Goal: Transaction & Acquisition: Purchase product/service

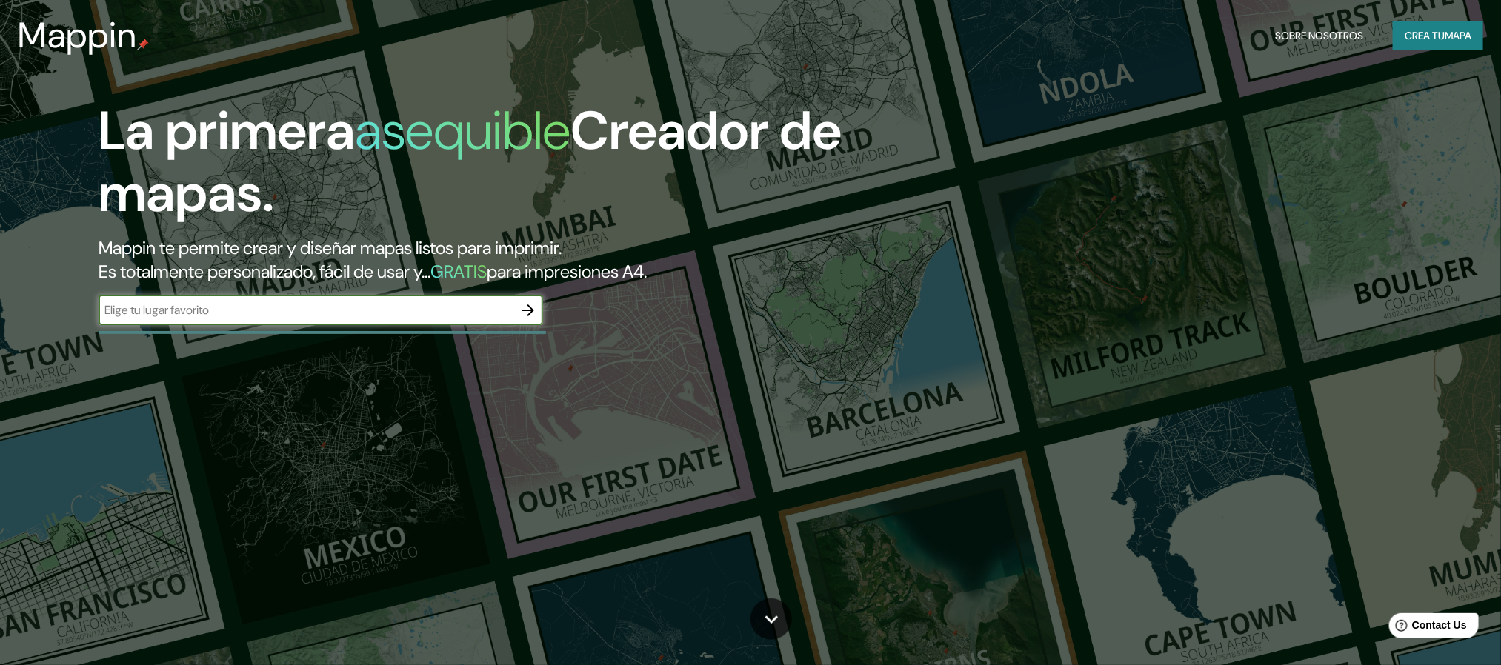
click at [305, 307] on input "text" at bounding box center [306, 309] width 415 height 17
type input "moquegua"
click at [525, 307] on icon "button" at bounding box center [528, 310] width 18 height 18
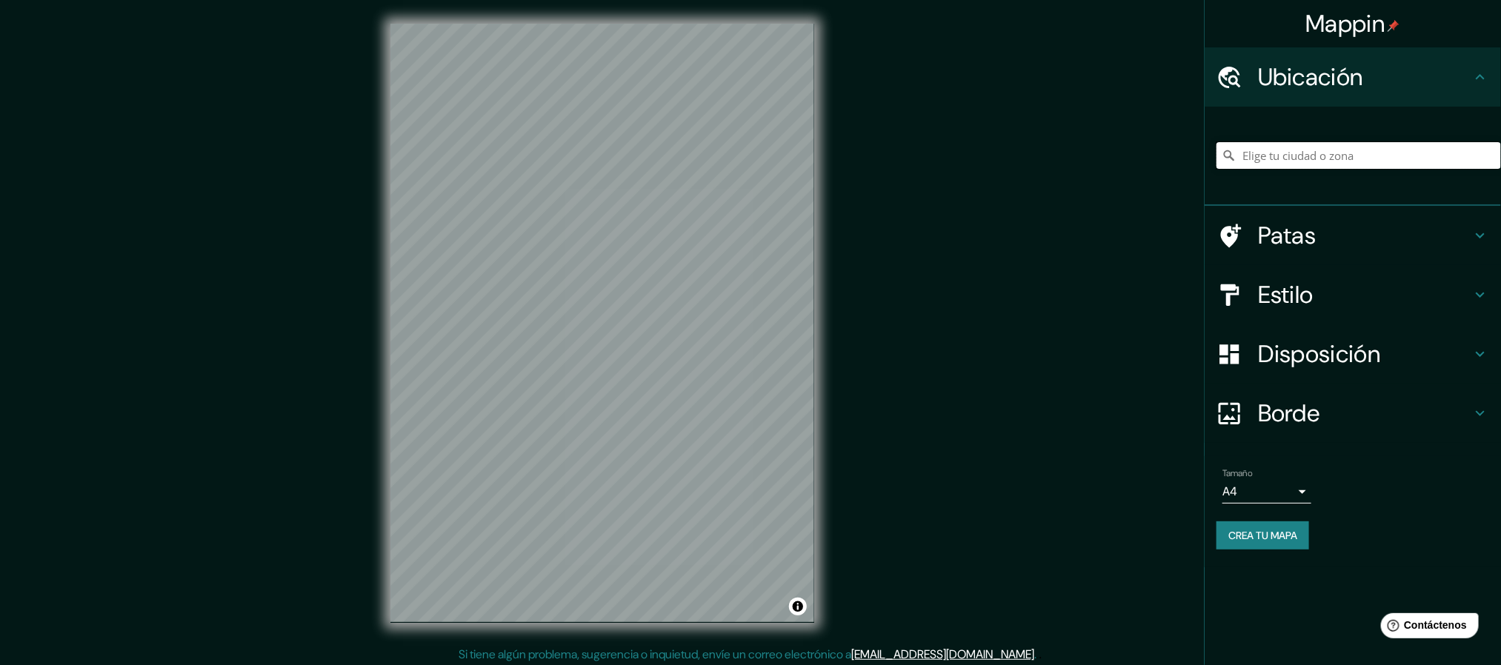
click at [1330, 149] on input "Elige tu ciudad o zona" at bounding box center [1358, 155] width 284 height 27
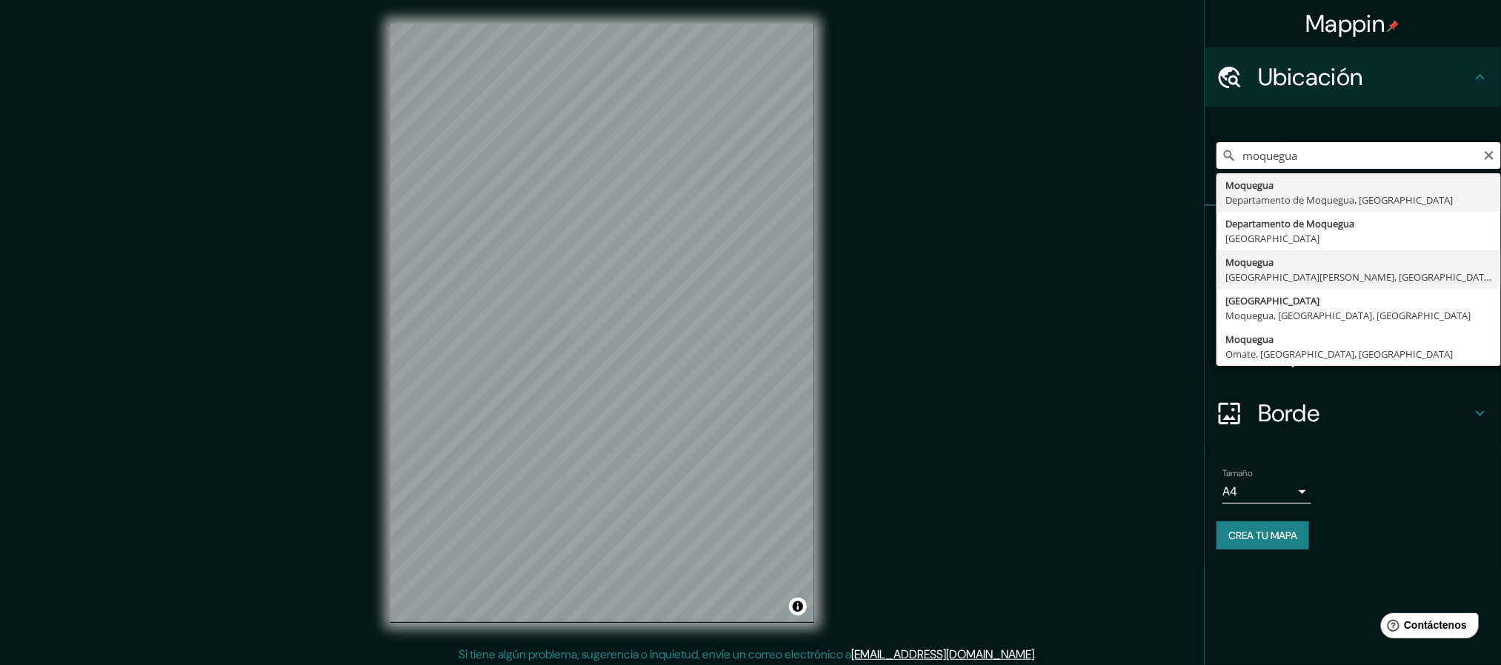
scroll to position [4, 0]
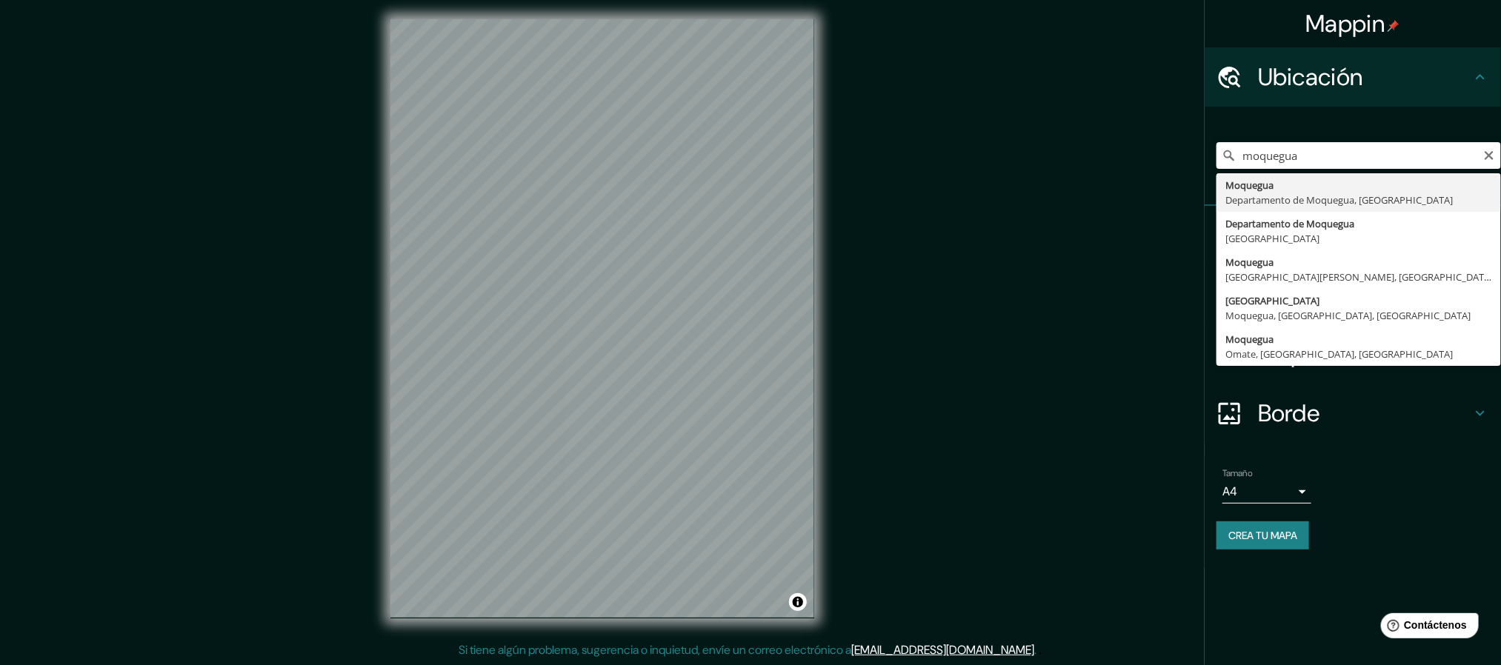
type input "Moquegua, Departamento de Moquegua, Perú"
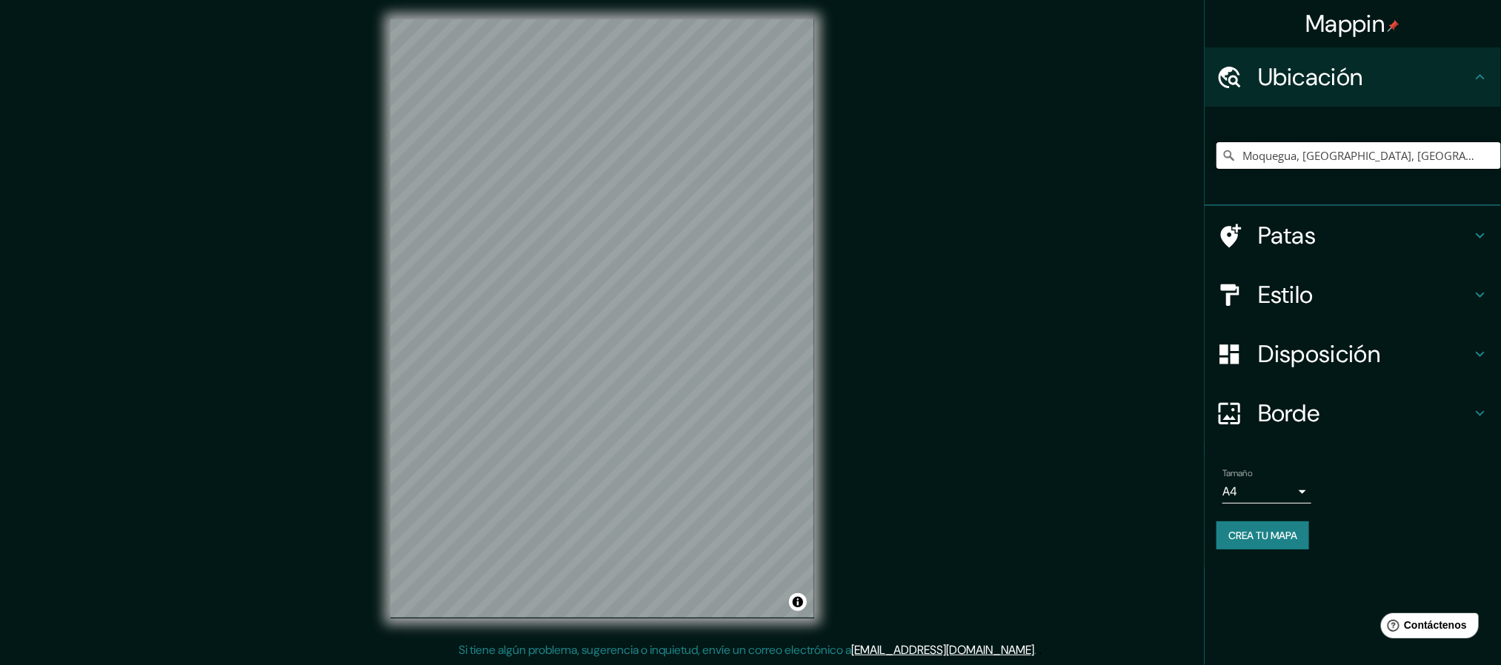
scroll to position [0, 0]
click at [1269, 483] on body "Mappin Ubicación Moquegua, Departamento de Moquegua, Perú Patas Estilo Disposic…" at bounding box center [750, 328] width 1501 height 665
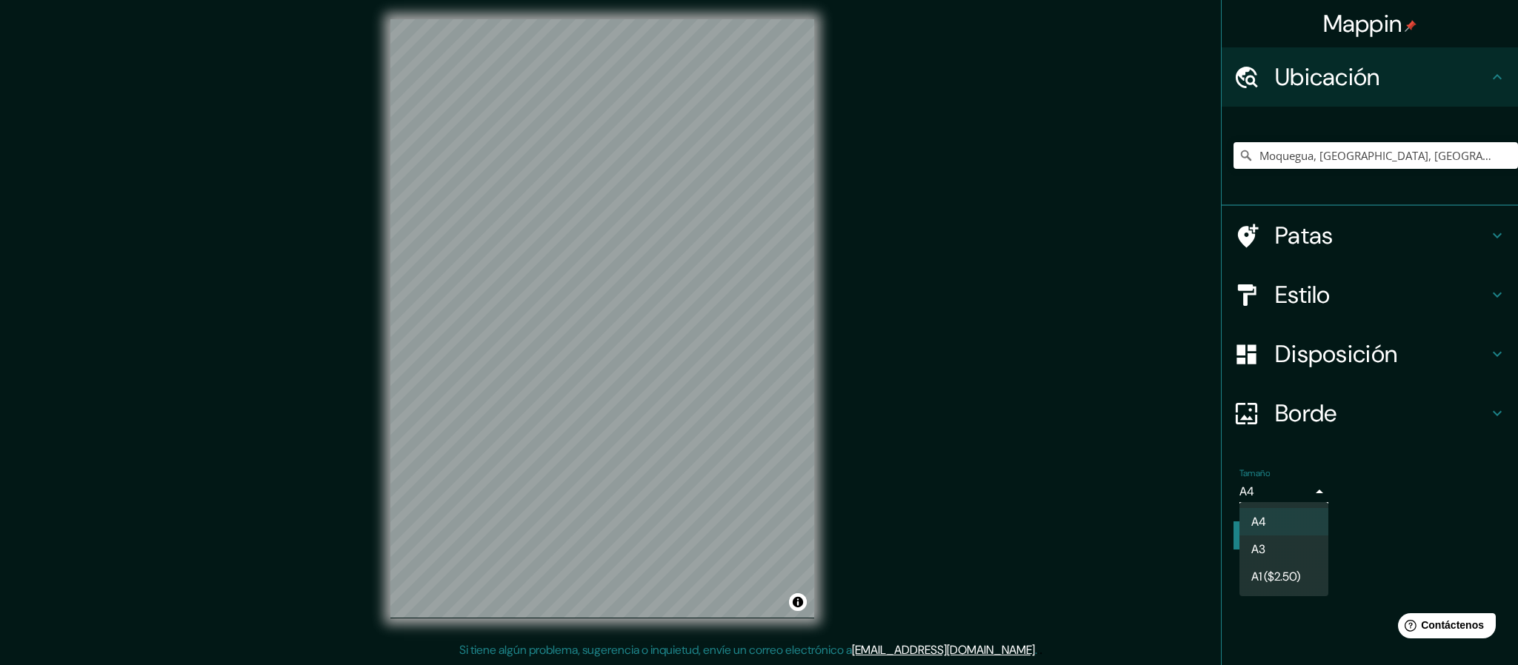
click at [1287, 556] on li "A3" at bounding box center [1283, 549] width 89 height 27
type input "a4"
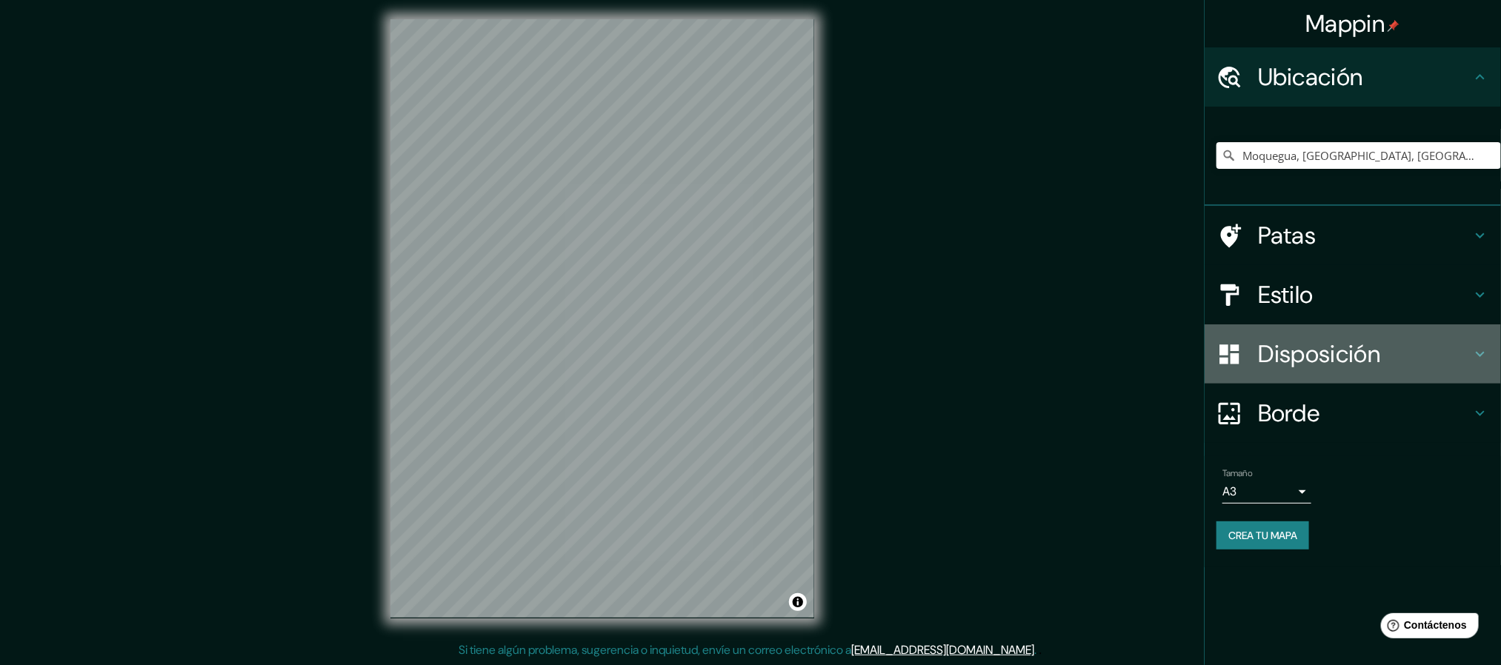
click at [1427, 365] on h4 "Disposición" at bounding box center [1364, 354] width 213 height 30
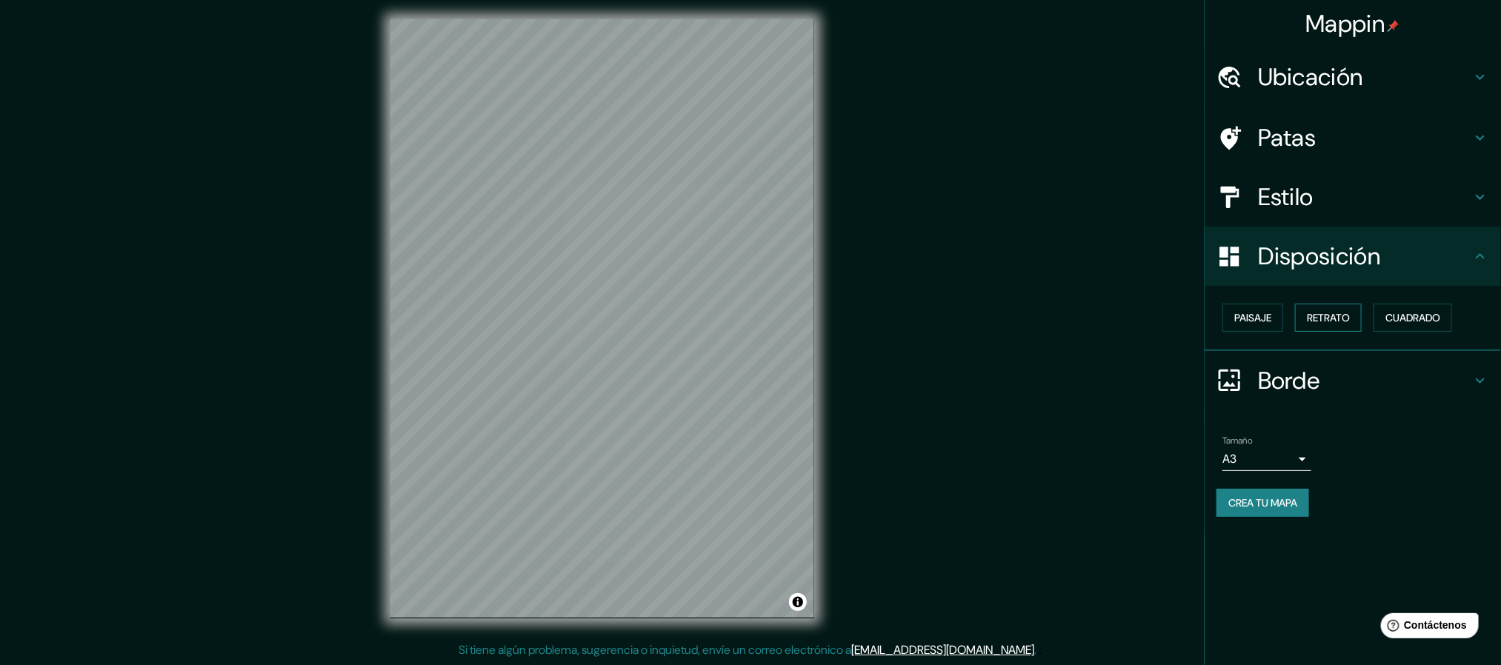
click at [1339, 311] on font "Retrato" at bounding box center [1328, 317] width 43 height 13
click at [1394, 312] on font "Cuadrado" at bounding box center [1412, 317] width 55 height 13
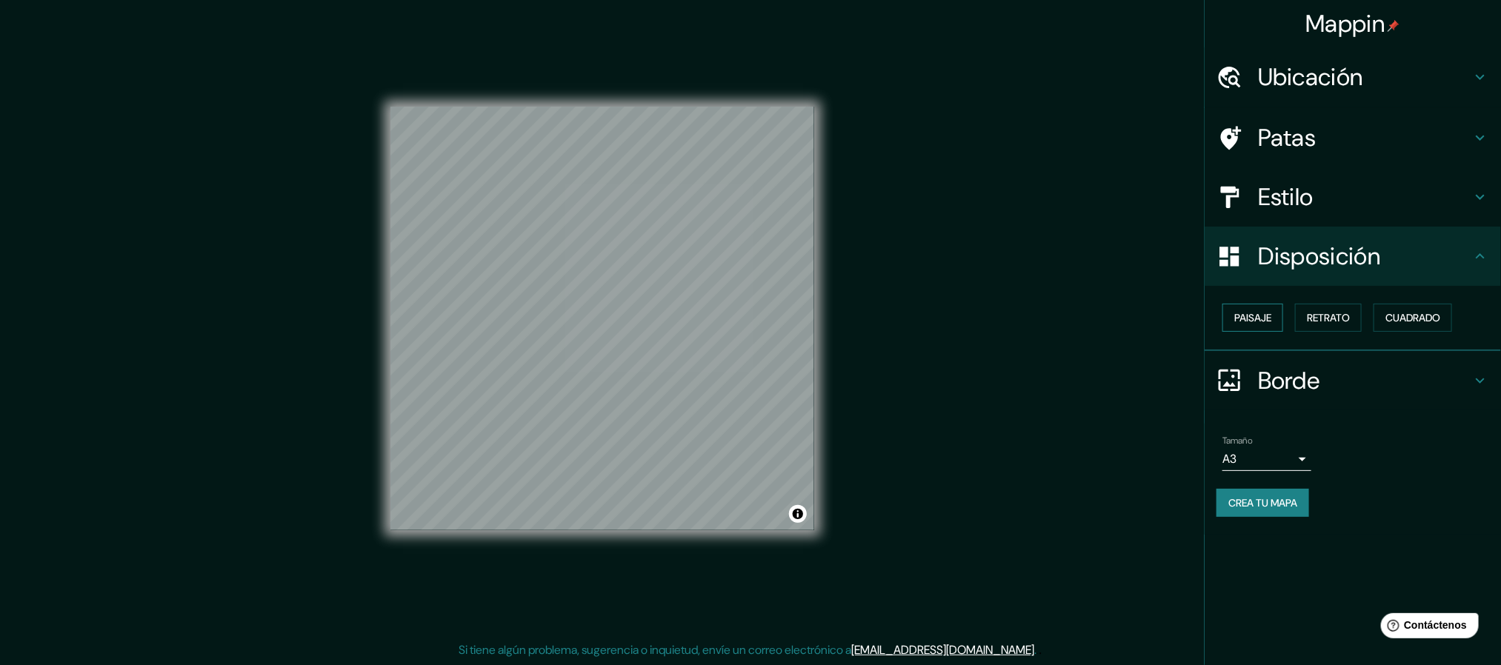
click at [1243, 312] on font "Paisaje" at bounding box center [1252, 317] width 37 height 13
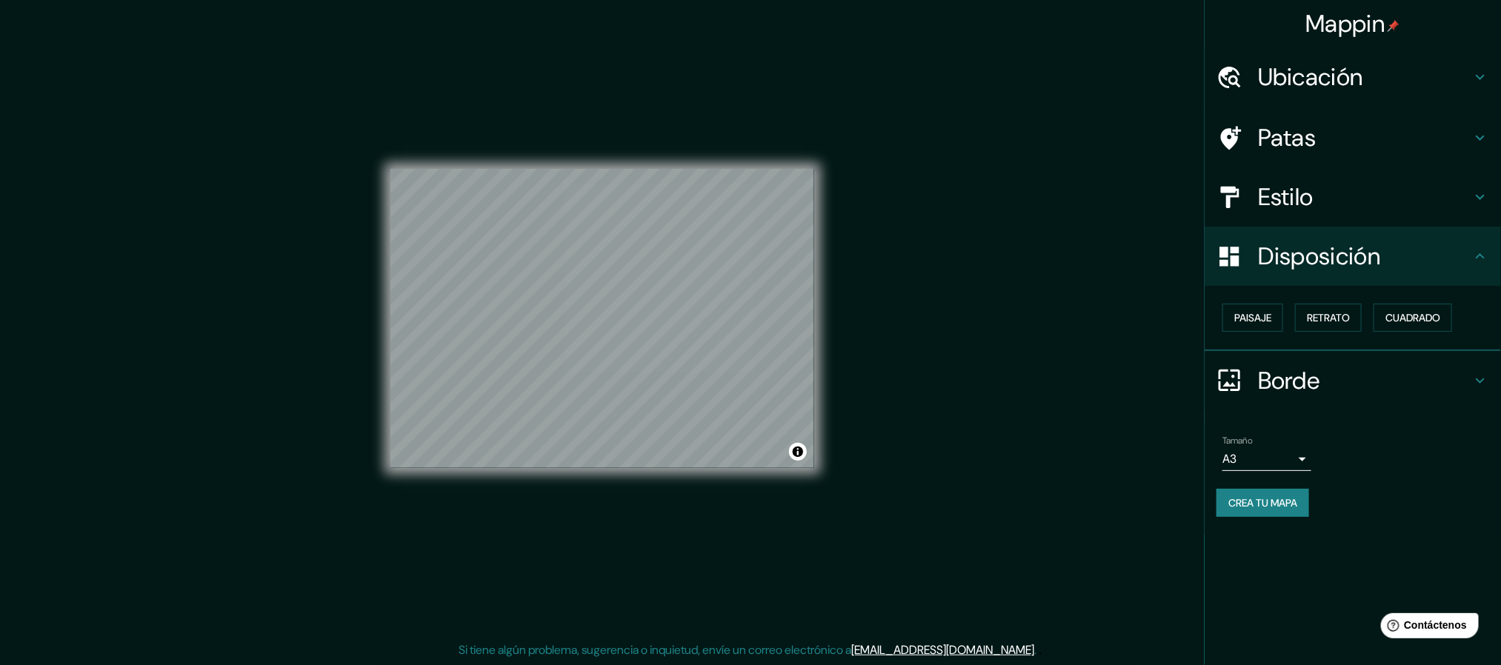
click at [980, 316] on div "Mappin Ubicación Moquegua, Departamento de Moquegua, Perú Patas Estilo Disposic…" at bounding box center [750, 331] width 1501 height 670
click at [803, 458] on div "© Mapbox © OpenStreetMap Improve this map" at bounding box center [602, 318] width 424 height 299
click at [1347, 374] on h4 "Borde" at bounding box center [1364, 381] width 213 height 30
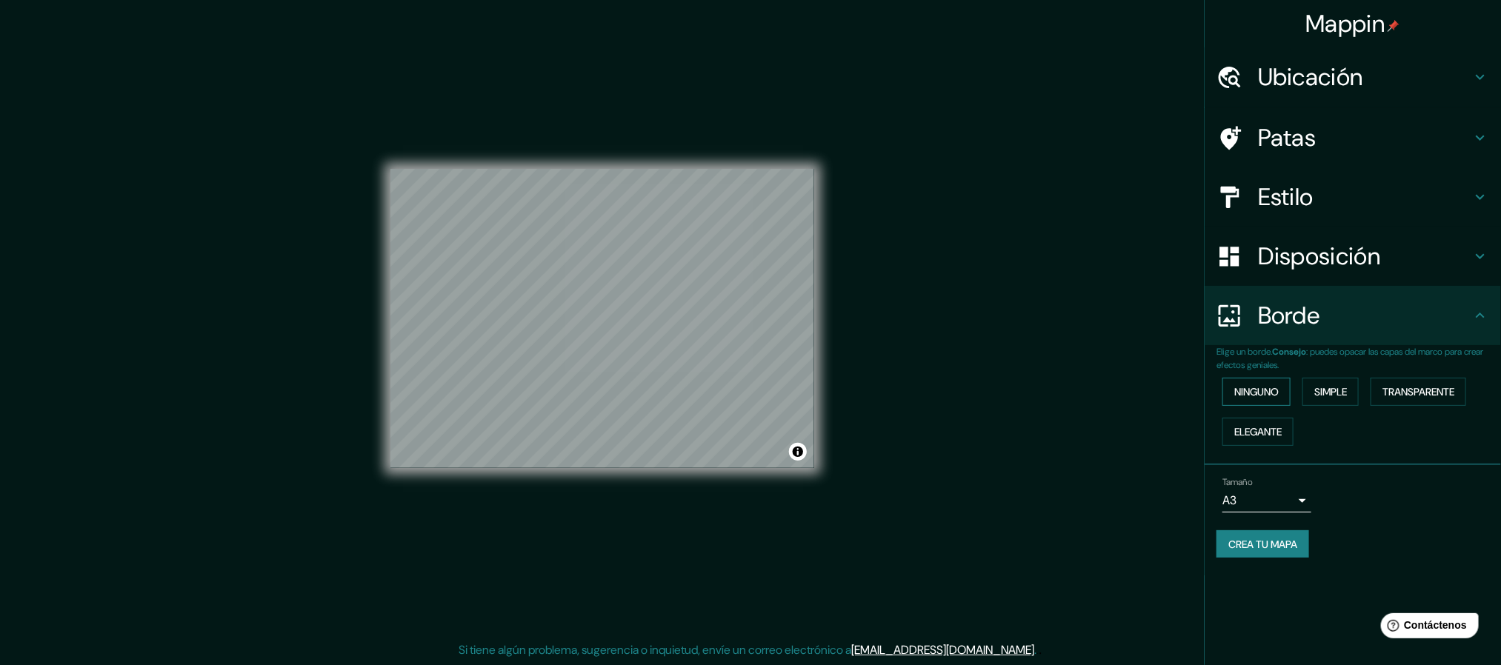
click at [1261, 385] on font "Ninguno" at bounding box center [1256, 391] width 44 height 13
click at [1330, 387] on font "Simple" at bounding box center [1330, 391] width 33 height 13
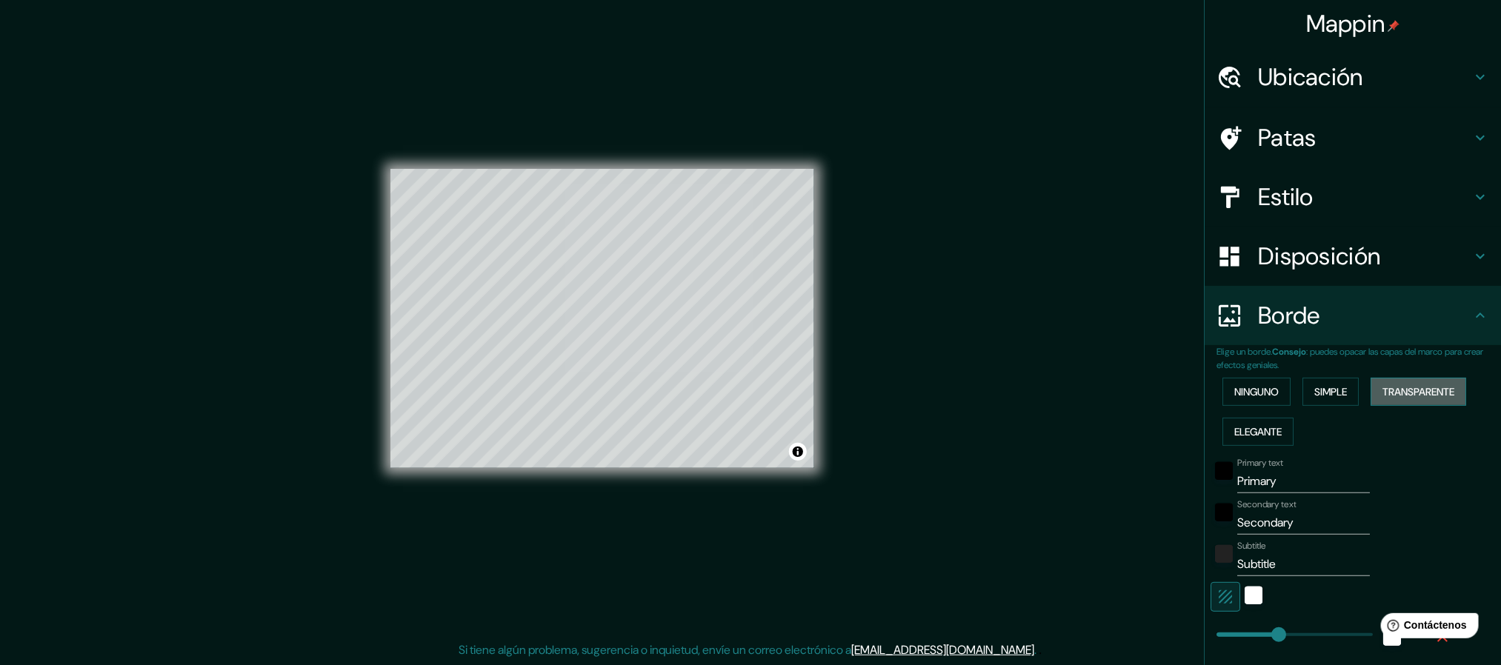
click at [1433, 391] on font "Transparente" at bounding box center [1418, 391] width 72 height 13
click at [1250, 434] on font "Elegante" at bounding box center [1257, 431] width 47 height 13
click at [1430, 387] on font "Transparente" at bounding box center [1418, 391] width 72 height 13
click at [1043, 307] on div "Mappin Ubicación Moquegua, Departamento de Moquegua, Perú Patas Estilo Disposic…" at bounding box center [750, 331] width 1501 height 670
